Goal: Task Accomplishment & Management: Complete application form

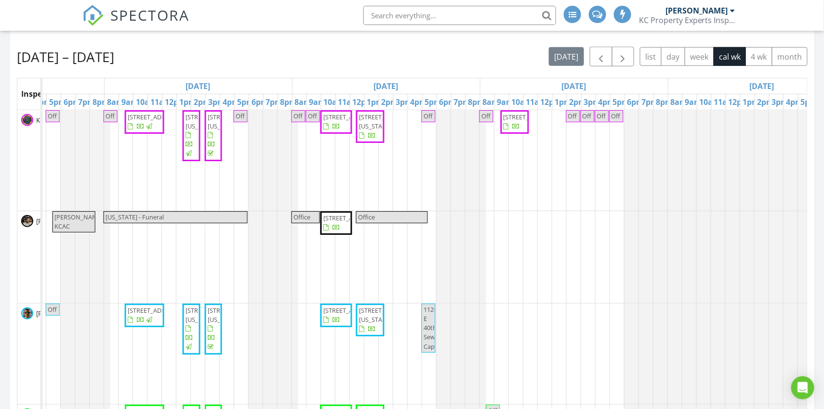
scroll to position [236, 0]
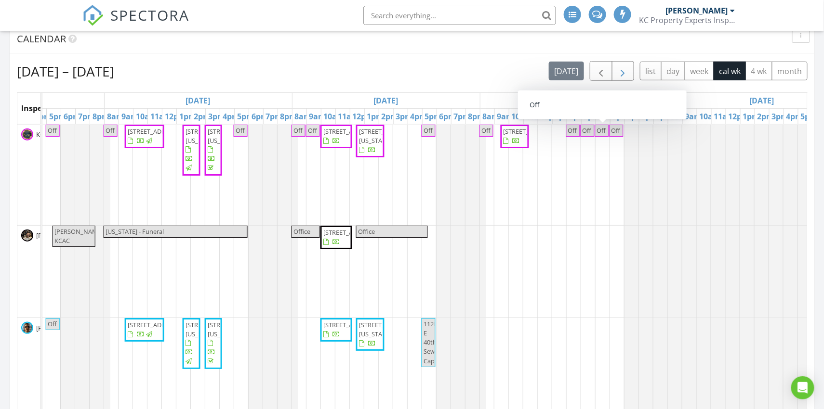
click at [618, 72] on span "button" at bounding box center [623, 72] width 12 height 12
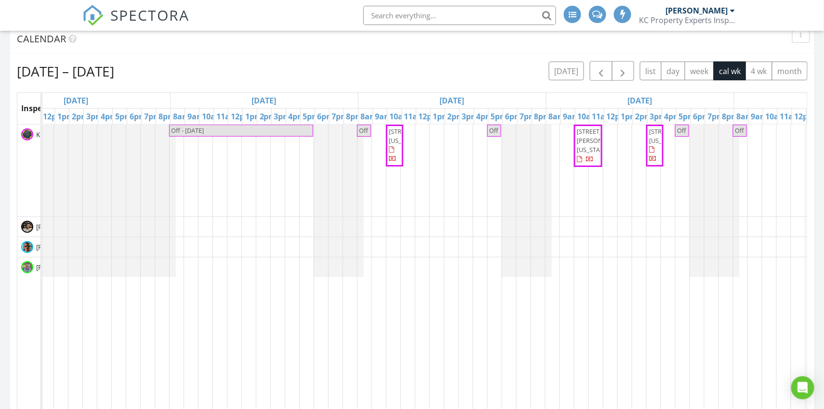
scroll to position [0, 0]
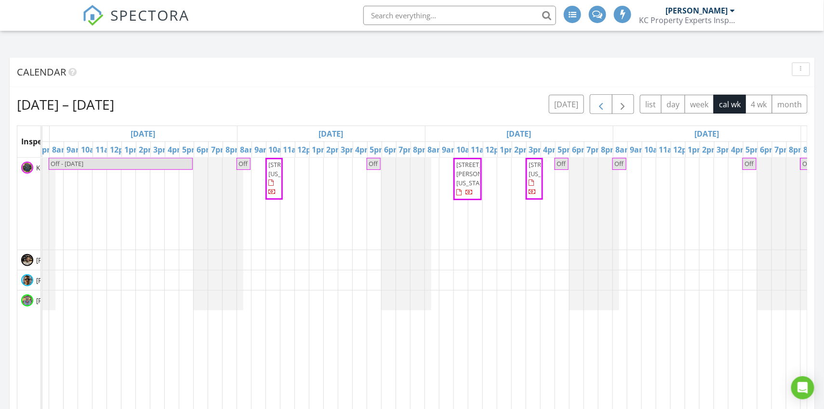
click at [592, 110] on button "button" at bounding box center [601, 104] width 23 height 20
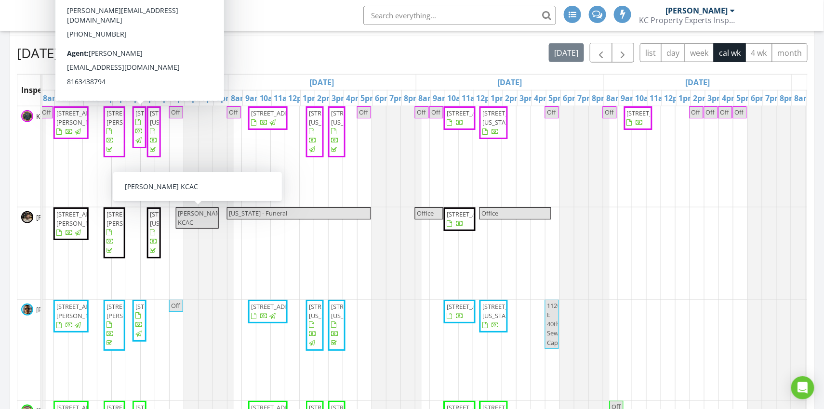
click at [525, 140] on div "Off 4804 NW Downing St, Blue Springs 64015 304 Alexander Creek Ct, Raymore 6408…" at bounding box center [320, 304] width 1315 height 396
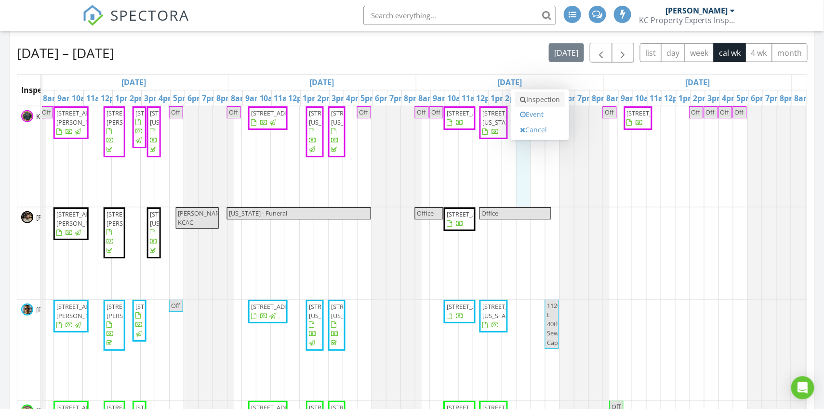
click at [533, 102] on link "Inspection" at bounding box center [540, 99] width 50 height 15
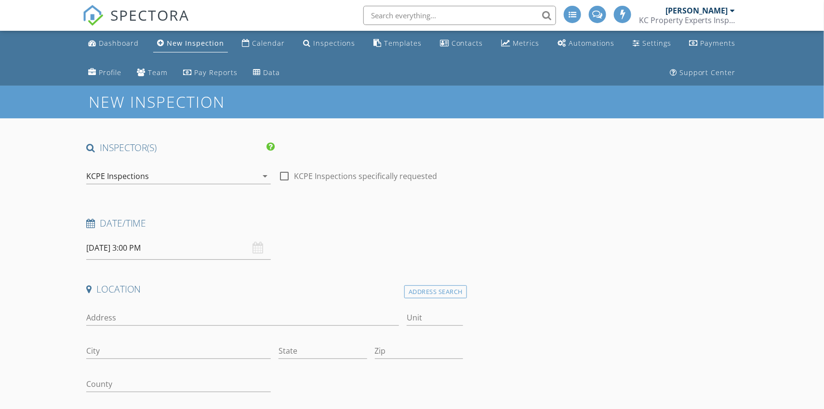
click at [252, 174] on div "KCPE Inspections" at bounding box center [171, 176] width 171 height 15
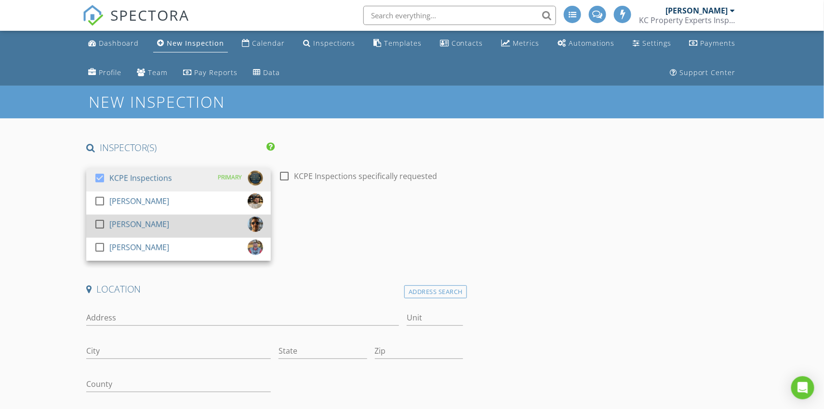
click at [206, 224] on div "check_box_outline_blank John Hagen" at bounding box center [178, 226] width 169 height 19
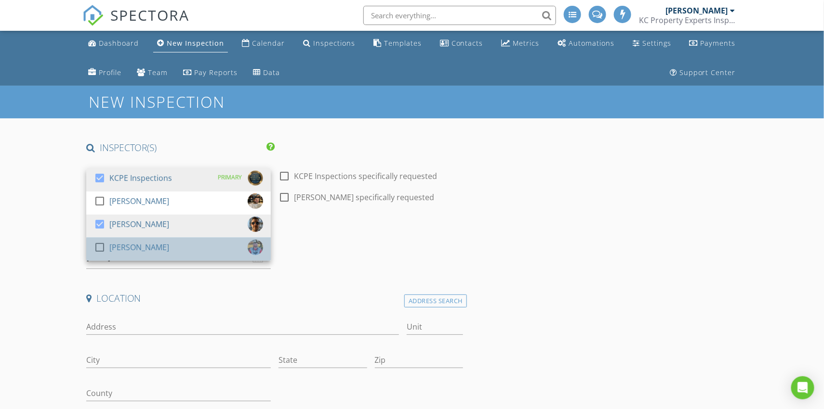
click at [183, 253] on div "check_box_outline_blank Craig Keeton" at bounding box center [178, 249] width 169 height 19
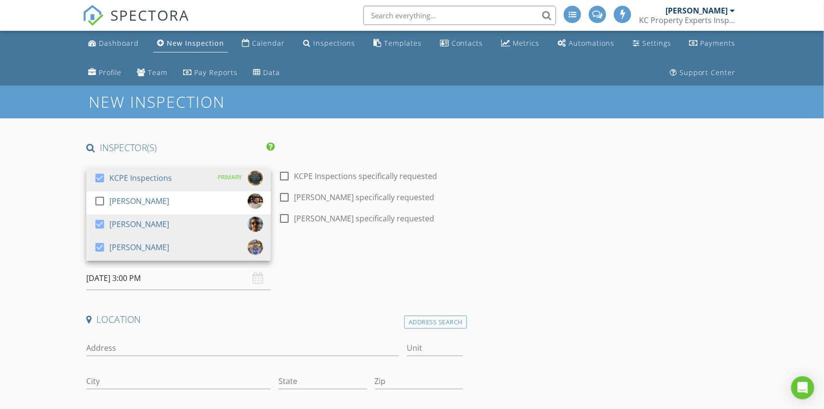
click at [375, 254] on h4 "Date/Time" at bounding box center [274, 254] width 377 height 13
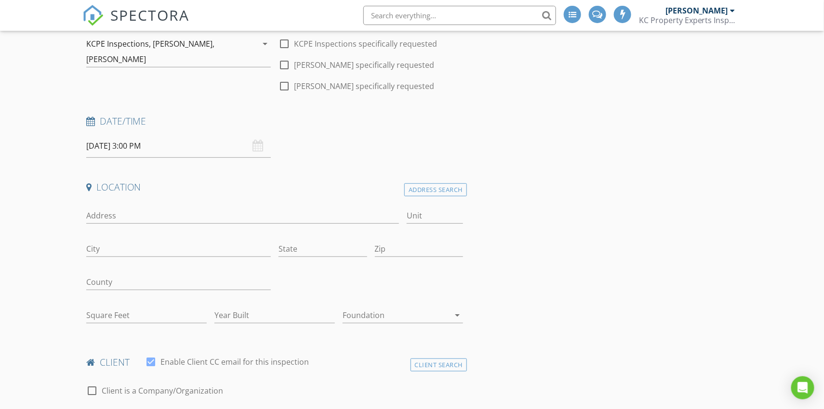
scroll to position [141, 0]
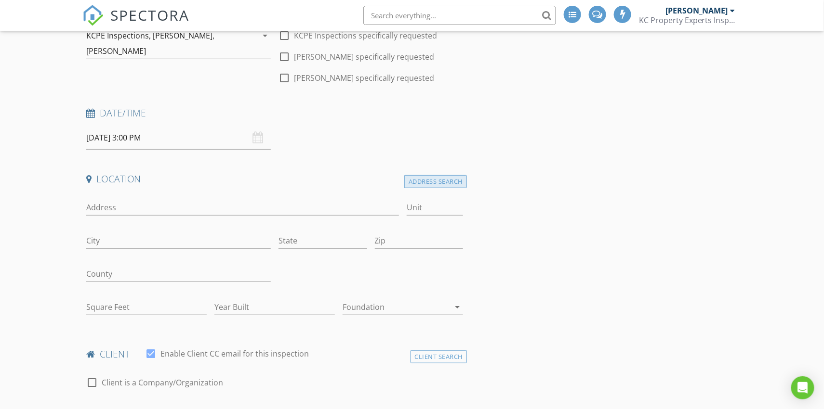
click at [423, 181] on div "Address Search" at bounding box center [435, 181] width 63 height 13
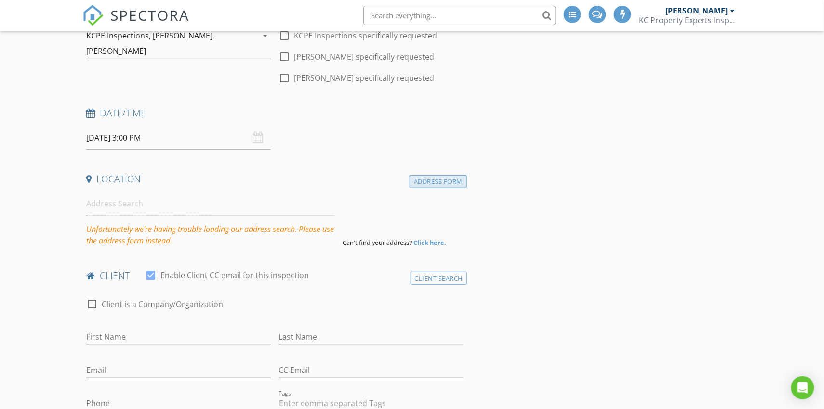
click at [416, 177] on div "Address Form" at bounding box center [437, 181] width 57 height 13
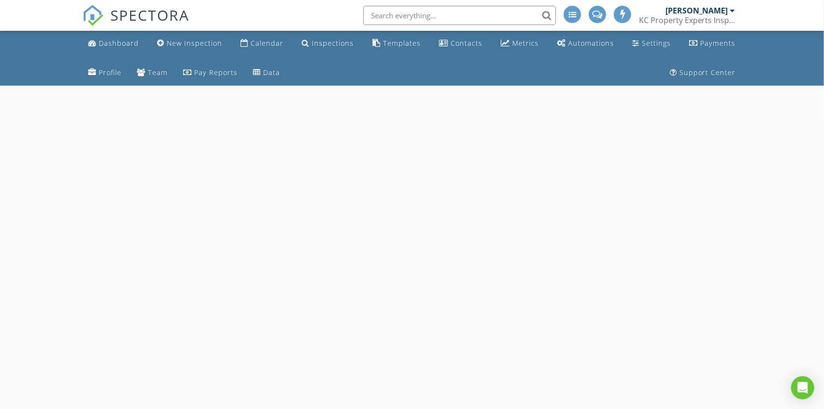
scroll to position [86, 0]
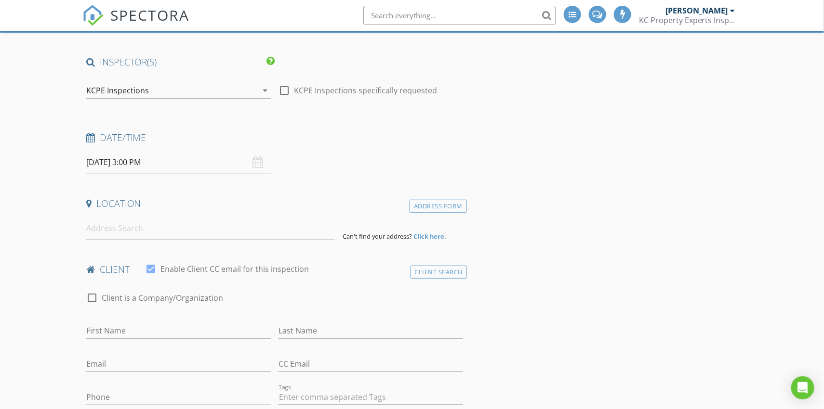
click at [246, 89] on div "KCPE Inspections" at bounding box center [171, 90] width 171 height 15
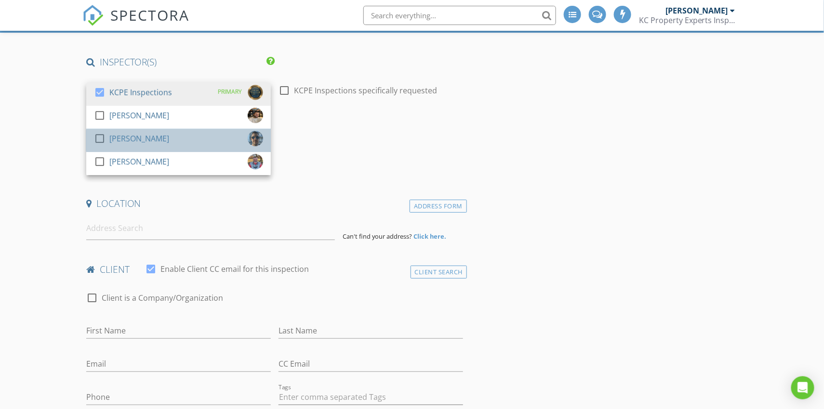
click at [211, 131] on div "check_box_outline_blank John Hagen" at bounding box center [178, 140] width 169 height 19
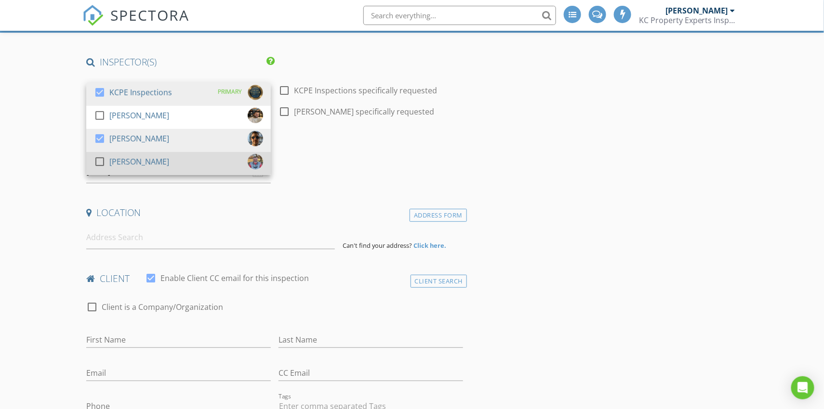
click at [192, 159] on div "check_box_outline_blank Craig Keeton" at bounding box center [178, 163] width 169 height 19
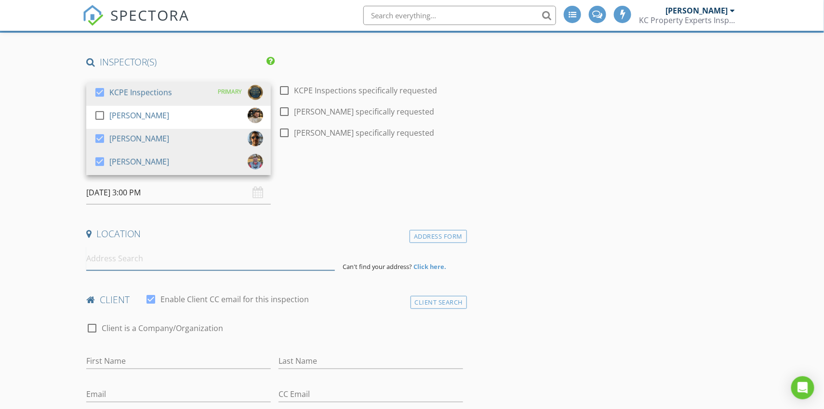
click at [158, 256] on input at bounding box center [210, 259] width 249 height 24
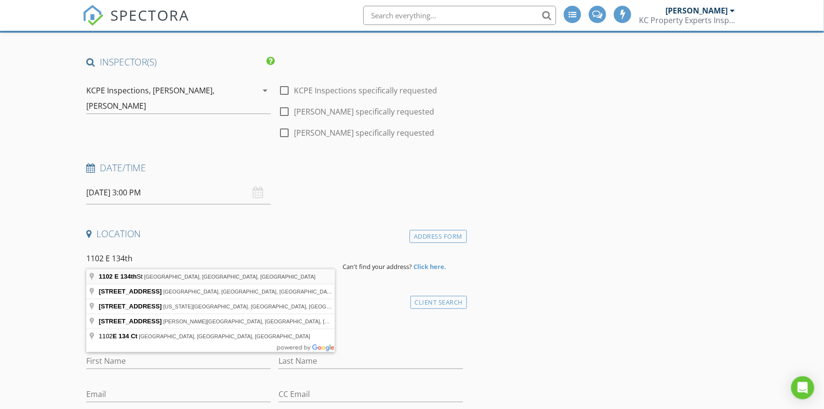
type input "1102 E 134th St, Grandview, MO, USA"
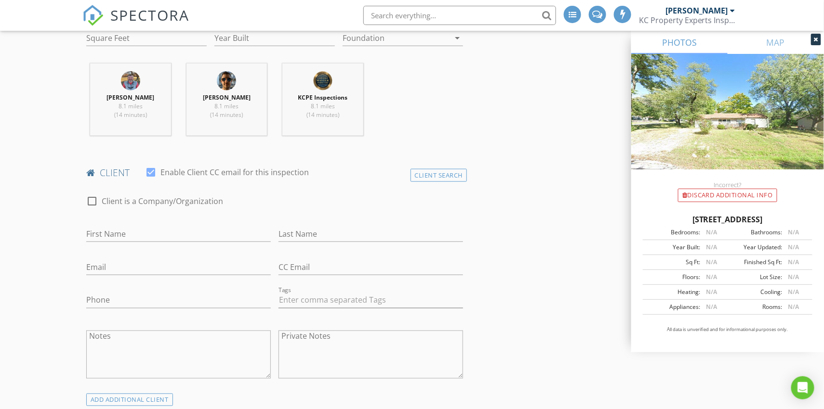
scroll to position [484, 0]
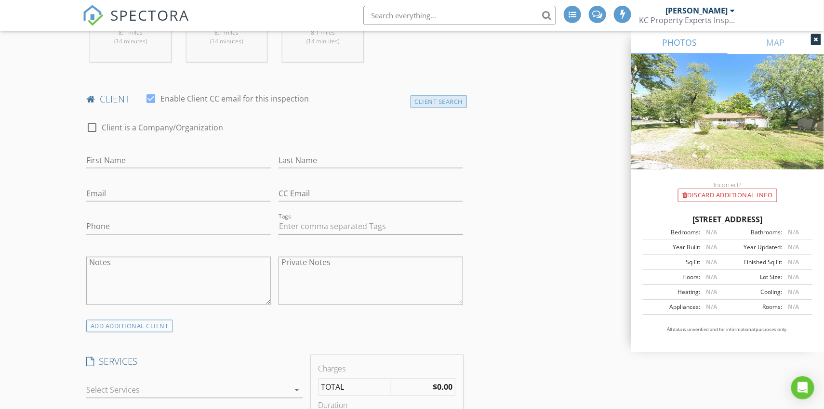
click at [423, 95] on div "Client Search" at bounding box center [438, 101] width 57 height 13
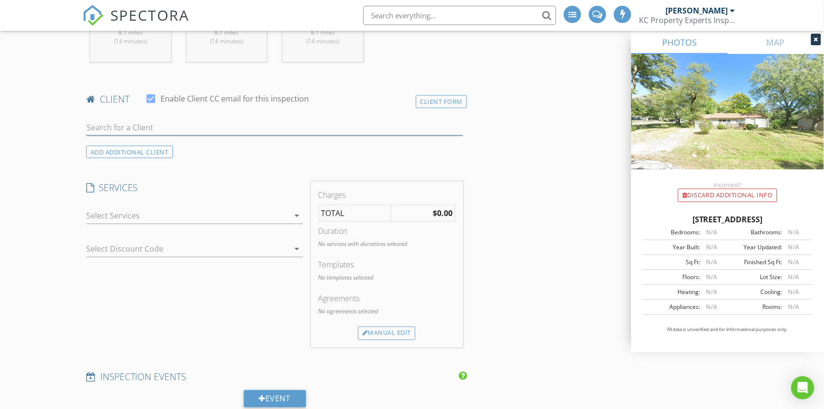
click at [311, 131] on input "text" at bounding box center [274, 128] width 377 height 16
type input "macka"
click at [220, 142] on li "Mackaylee Beach mackayleebeach@gmail.com" at bounding box center [275, 149] width 376 height 27
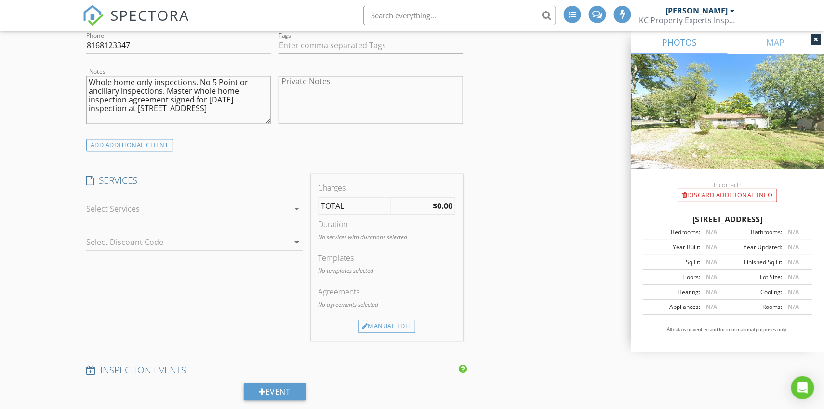
scroll to position [665, 0]
click at [224, 206] on div at bounding box center [187, 208] width 203 height 15
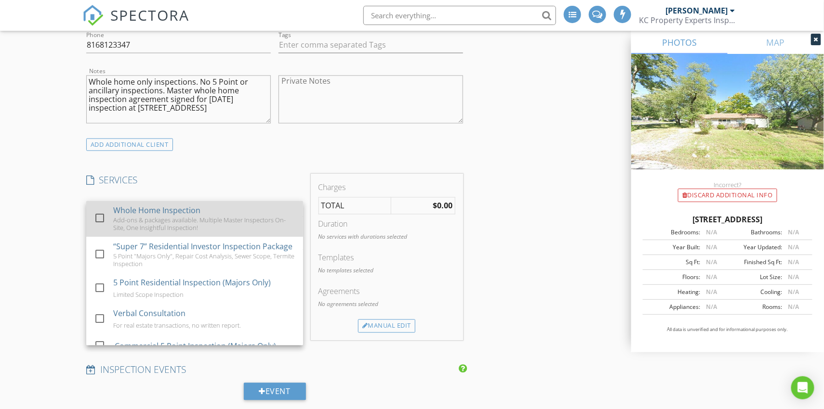
click at [216, 211] on div "Whole Home Inspection Add-ons & packages available. Multiple Master Inspectors …" at bounding box center [204, 219] width 182 height 36
checkbox input "true"
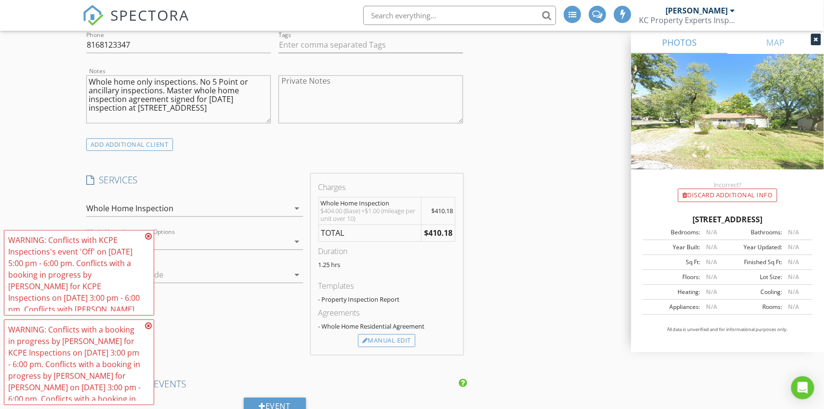
click at [270, 240] on div at bounding box center [187, 242] width 203 height 15
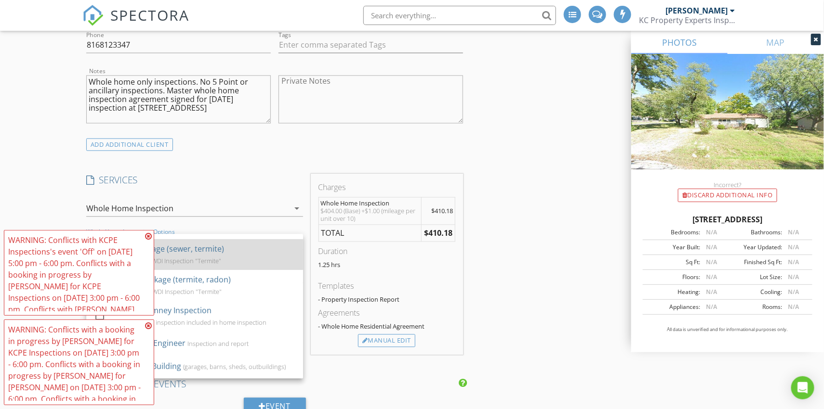
scroll to position [146, 0]
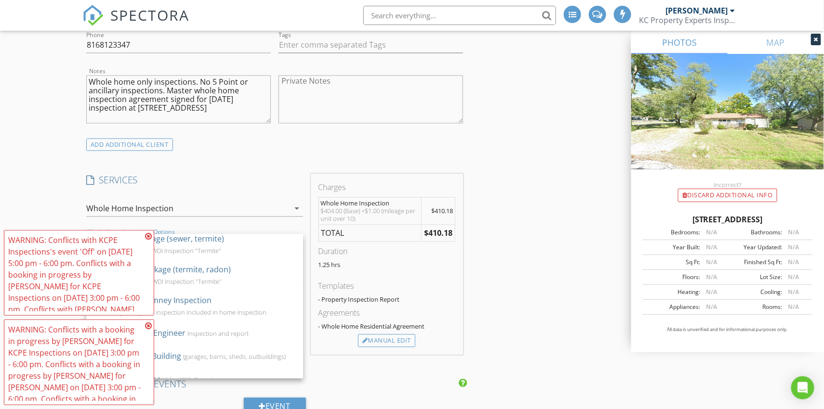
click at [146, 326] on icon at bounding box center [148, 326] width 7 height 8
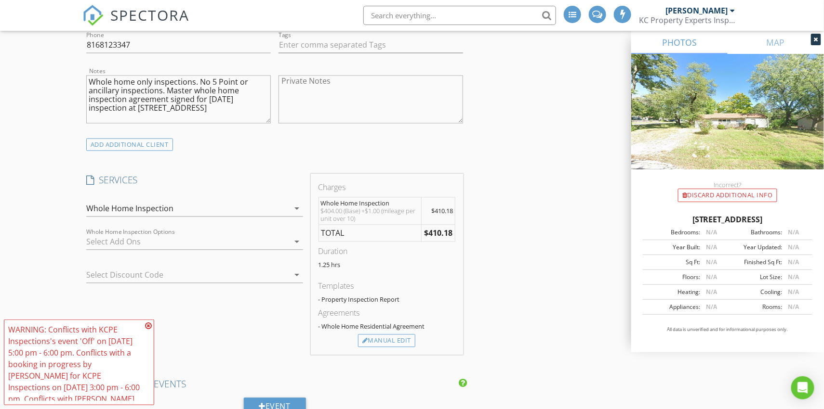
click at [148, 323] on icon at bounding box center [148, 326] width 7 height 8
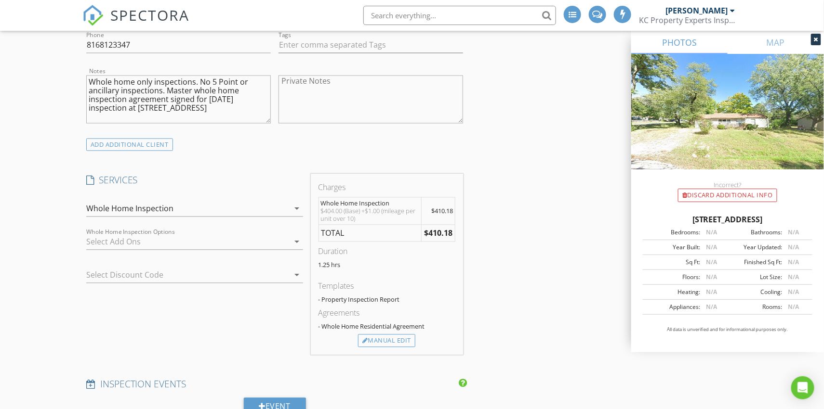
click at [153, 243] on div at bounding box center [187, 242] width 203 height 15
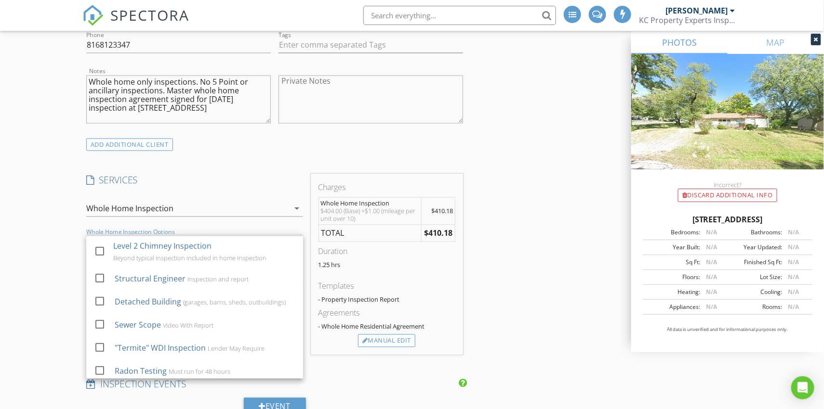
scroll to position [209, 0]
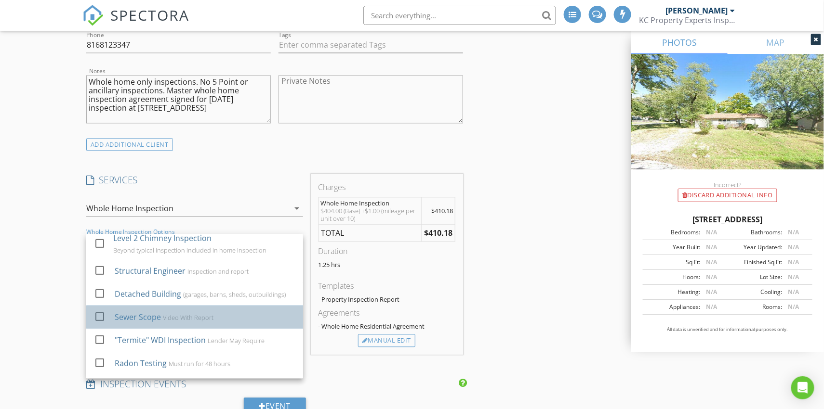
click at [156, 314] on div "Sewer Scope" at bounding box center [138, 318] width 46 height 12
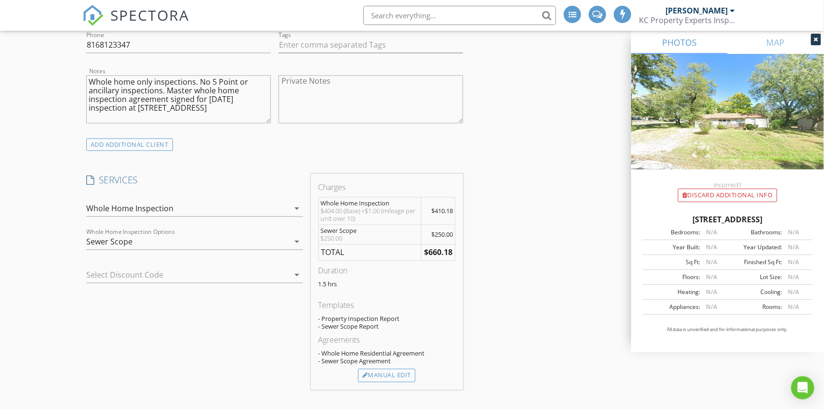
click at [102, 273] on div at bounding box center [181, 275] width 190 height 15
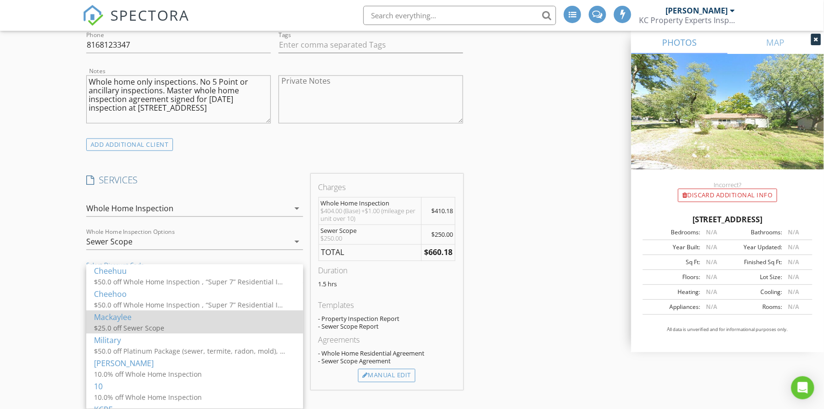
click at [125, 321] on div "Mackaylee" at bounding box center [194, 318] width 201 height 12
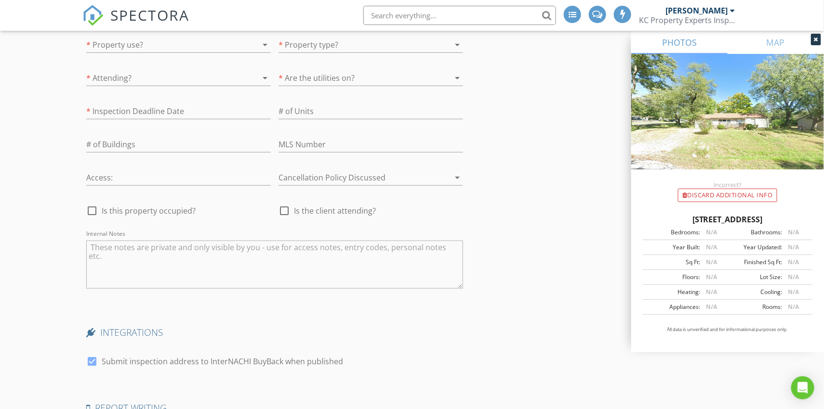
scroll to position [1634, 0]
click at [154, 252] on textarea "Internal Notes" at bounding box center [274, 261] width 377 height 48
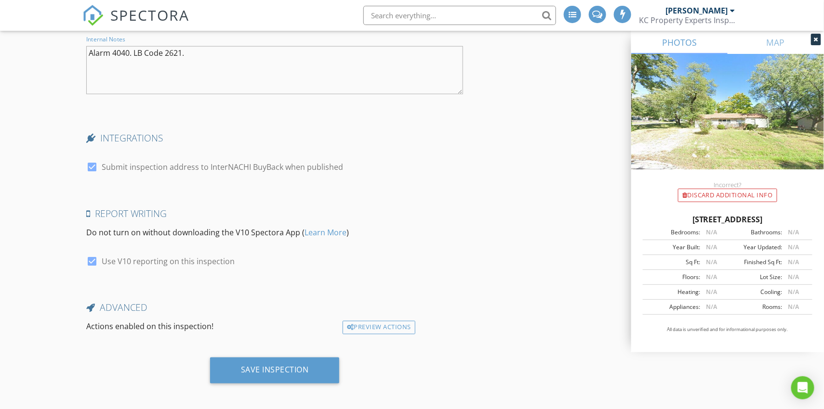
scroll to position [1823, 0]
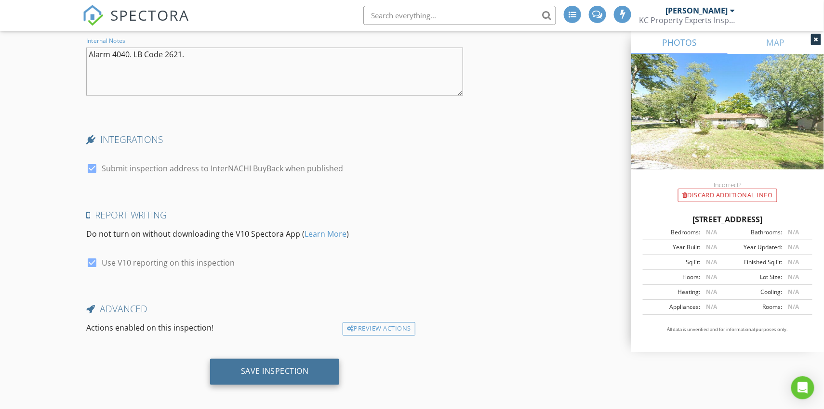
type textarea "Alarm 4040. LB Code 2621."
click at [287, 367] on div "Save Inspection" at bounding box center [275, 372] width 68 height 10
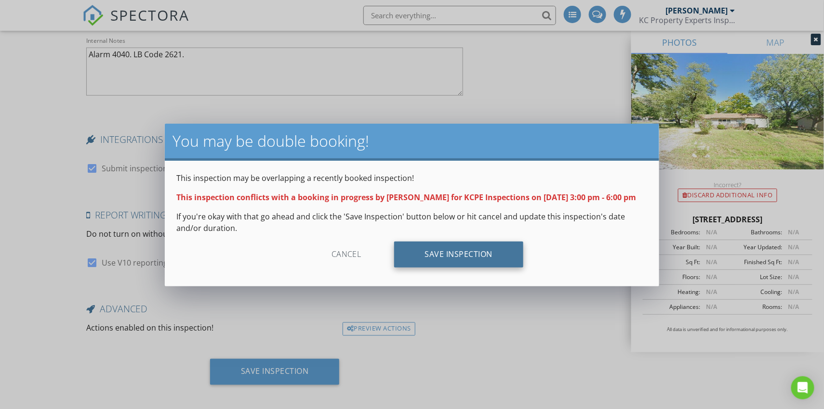
click at [425, 255] on div "Save Inspection" at bounding box center [459, 255] width 130 height 26
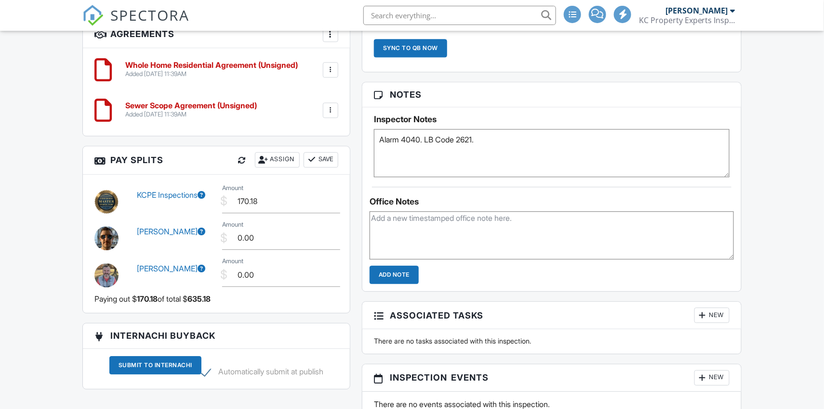
scroll to position [878, 0]
drag, startPoint x: 283, startPoint y: 236, endPoint x: 225, endPoint y: 236, distance: 57.8
click at [225, 236] on div "$ Amount 0.00" at bounding box center [280, 238] width 128 height 24
type input "145.00"
drag, startPoint x: 273, startPoint y: 276, endPoint x: 226, endPoint y: 277, distance: 47.2
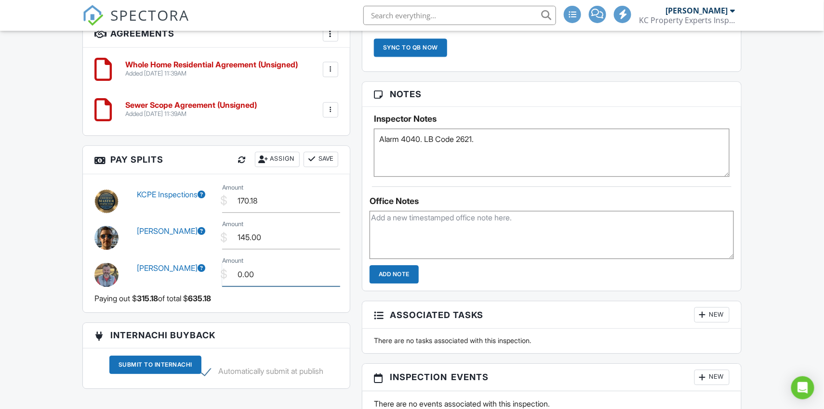
click at [226, 277] on div "$ Amount 0.00" at bounding box center [280, 275] width 128 height 24
type input "105.00"
drag, startPoint x: 274, startPoint y: 200, endPoint x: 203, endPoint y: 198, distance: 70.9
click at [203, 198] on div "KCPE Inspections $ Amount 170.18" at bounding box center [216, 200] width 255 height 37
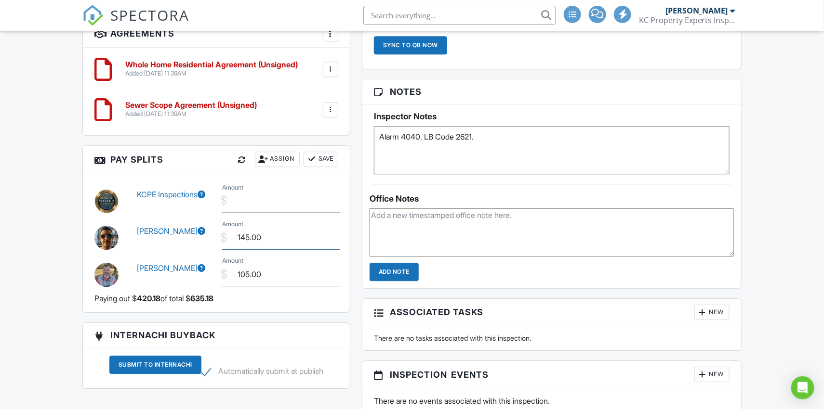
click at [287, 236] on input "145.00" at bounding box center [281, 238] width 118 height 24
click at [278, 205] on input "Amount" at bounding box center [281, 201] width 118 height 24
type input "385.14"
click at [332, 156] on button "Save" at bounding box center [321, 159] width 35 height 15
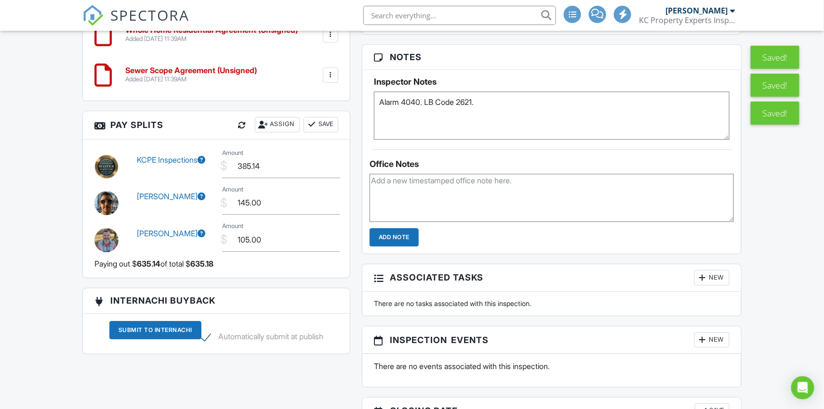
scroll to position [913, 0]
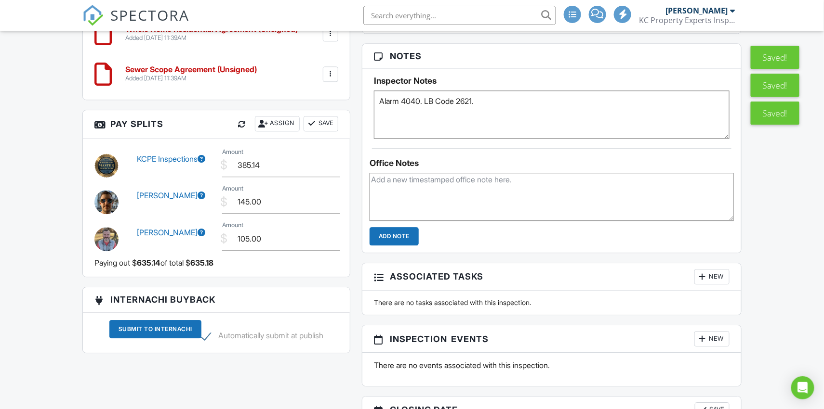
click at [205, 331] on label "Automatically submit at publish" at bounding box center [262, 337] width 122 height 12
checkbox input "false"
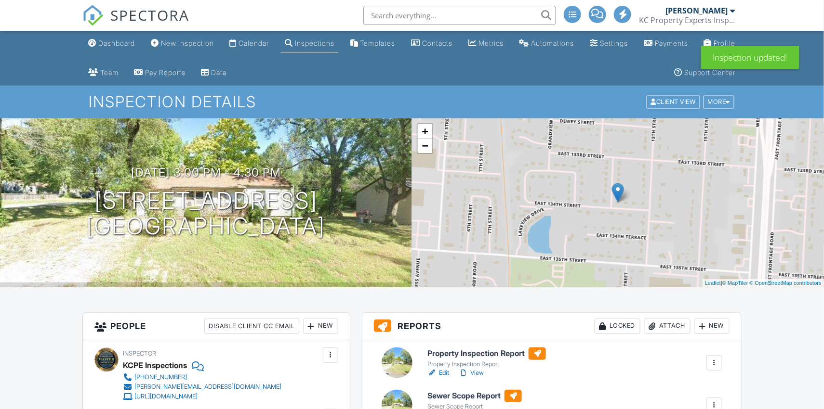
click at [267, 43] on div "Calendar" at bounding box center [253, 43] width 30 height 8
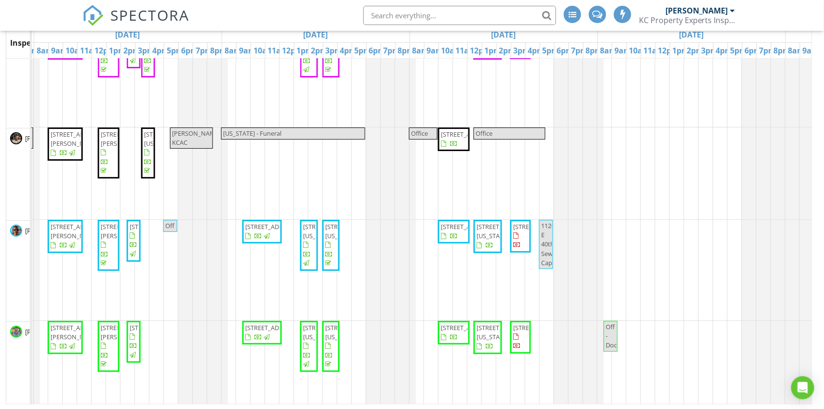
scroll to position [14, 0]
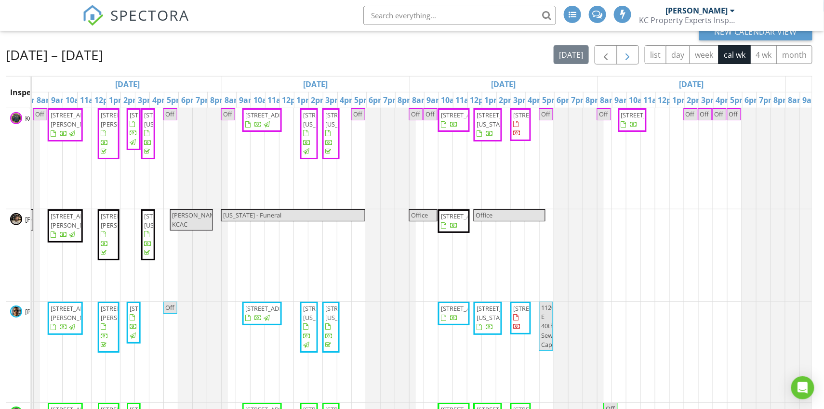
click at [631, 56] on span "button" at bounding box center [628, 56] width 12 height 12
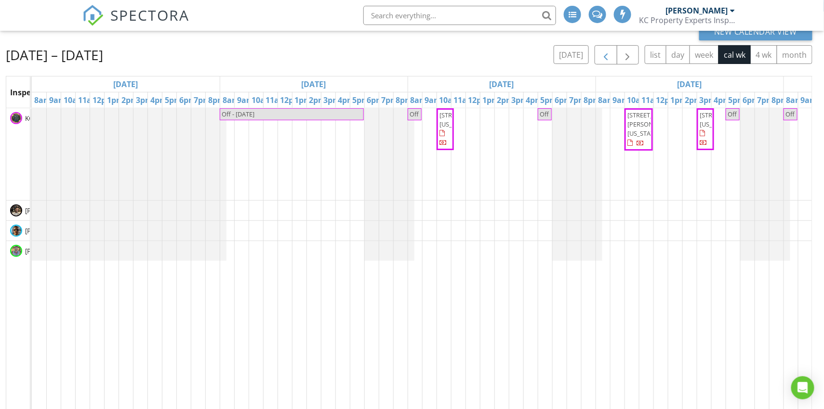
click at [605, 58] on span "button" at bounding box center [606, 56] width 12 height 12
